Goal: Register for event/course

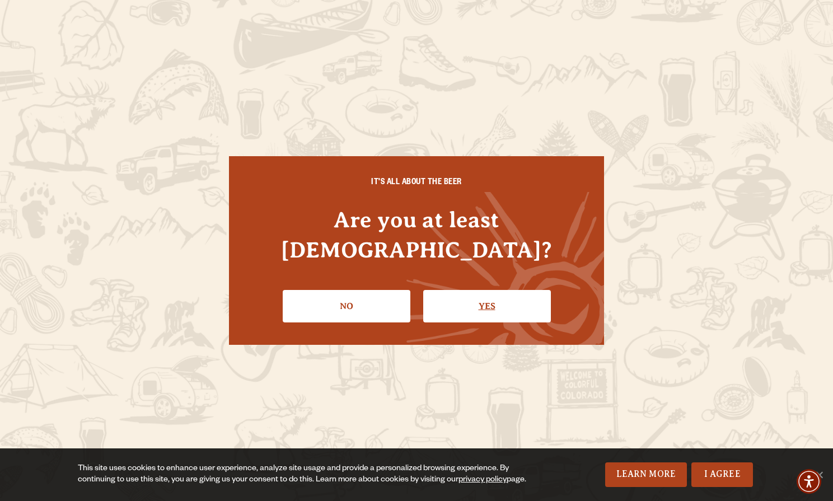
click at [479, 290] on link "Yes" at bounding box center [487, 306] width 128 height 32
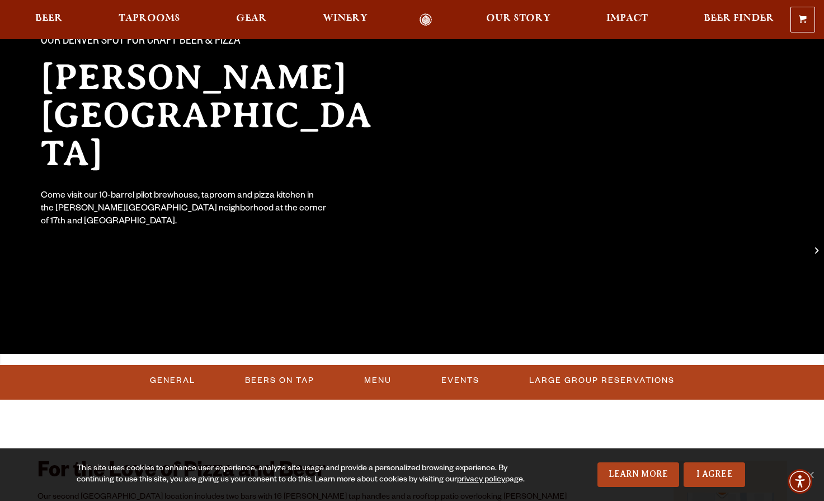
scroll to position [74, 0]
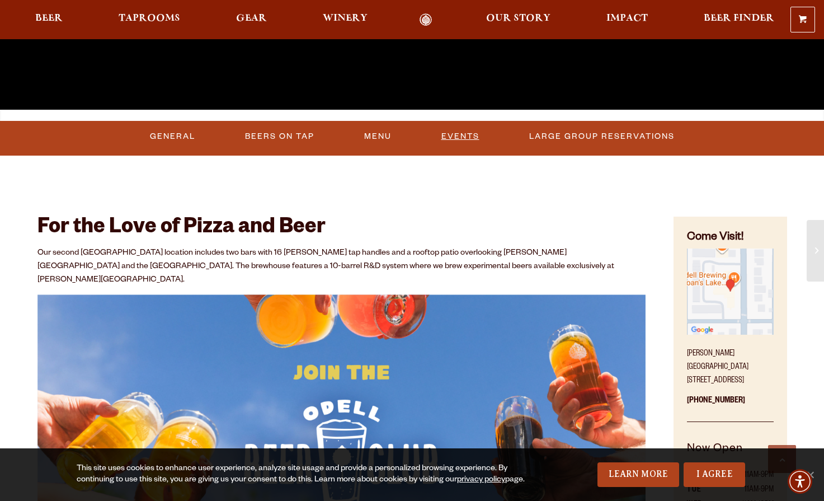
click at [477, 141] on link "Events" at bounding box center [460, 137] width 47 height 26
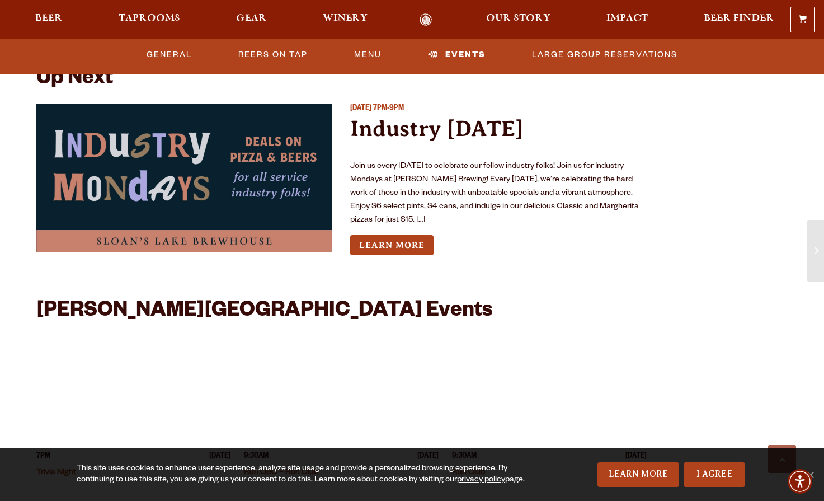
scroll to position [2803, 0]
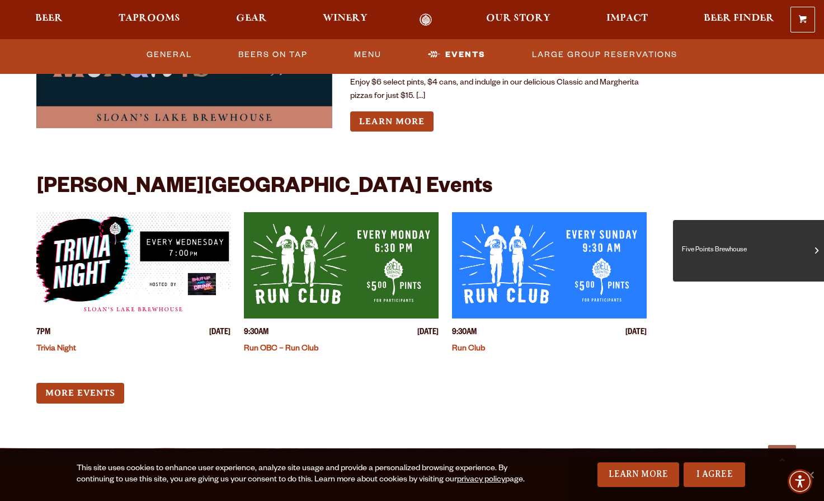
click at [816, 250] on span at bounding box center [816, 251] width 3 height 12
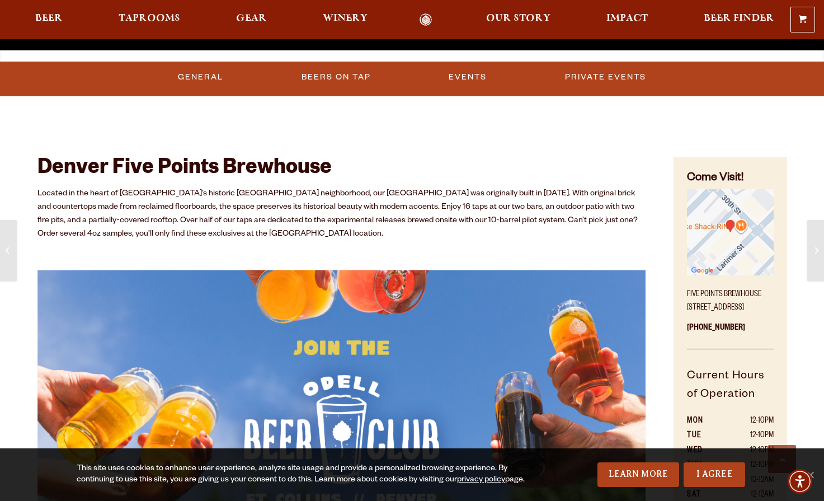
scroll to position [616, 0]
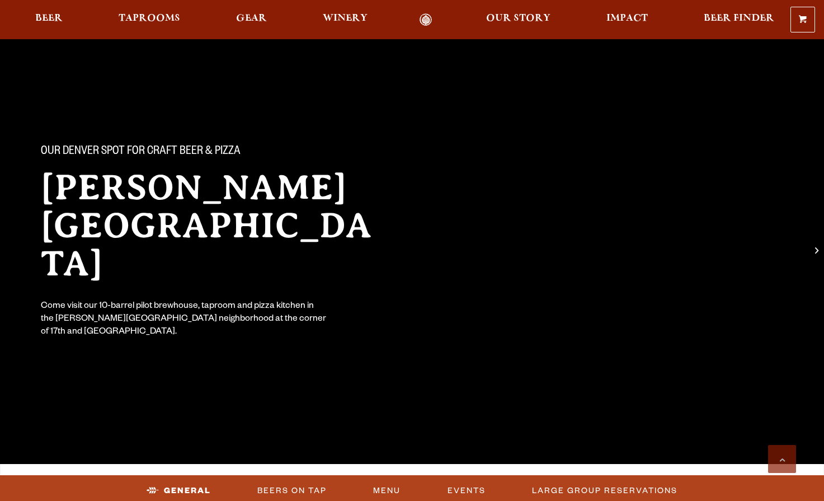
scroll to position [2803, 0]
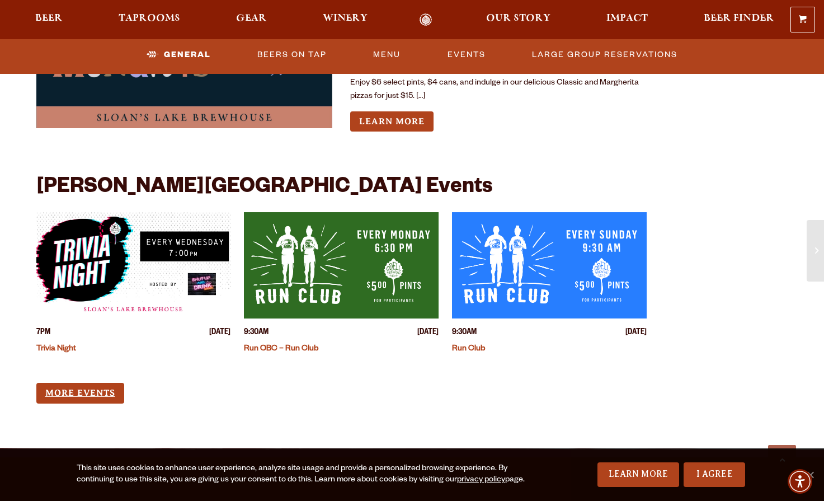
click at [115, 383] on link "More Events" at bounding box center [80, 393] width 88 height 21
